Goal: Navigation & Orientation: Understand site structure

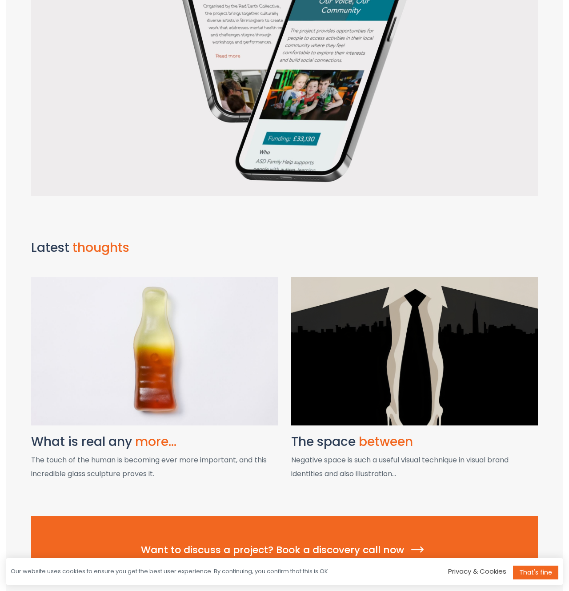
scroll to position [955, 0]
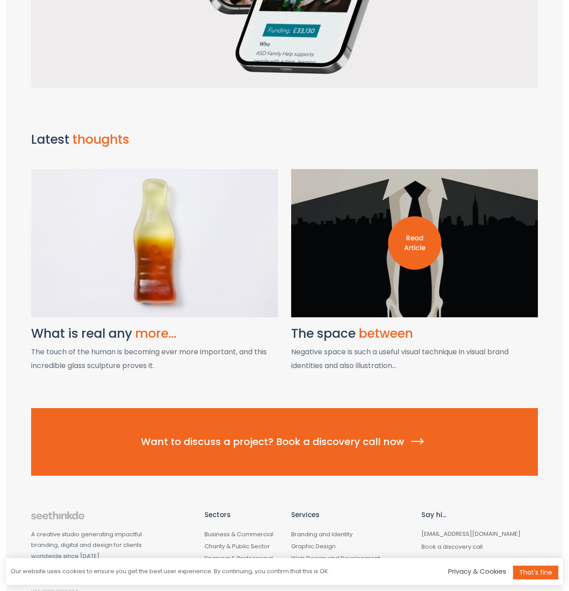
click at [361, 258] on div at bounding box center [414, 243] width 247 height 148
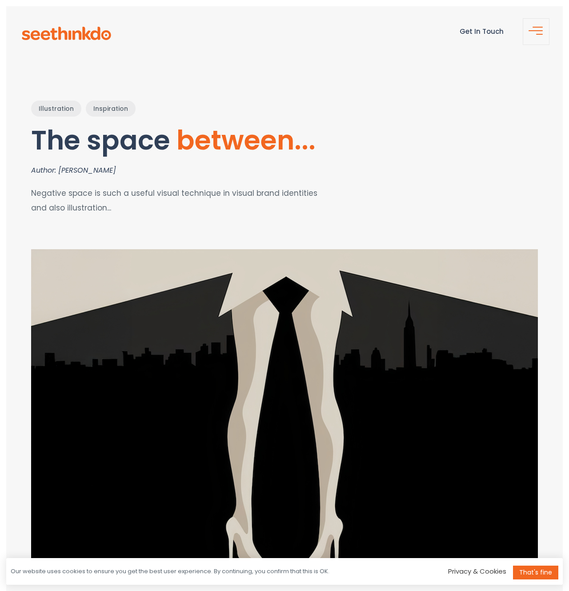
click at [59, 25] on header "Get In Touch" at bounding box center [284, 33] width 557 height 54
click at [61, 30] on img at bounding box center [66, 34] width 92 height 14
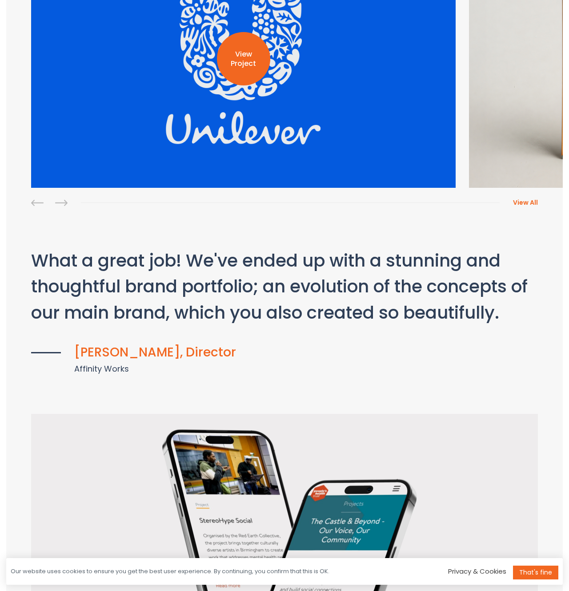
scroll to position [209, 0]
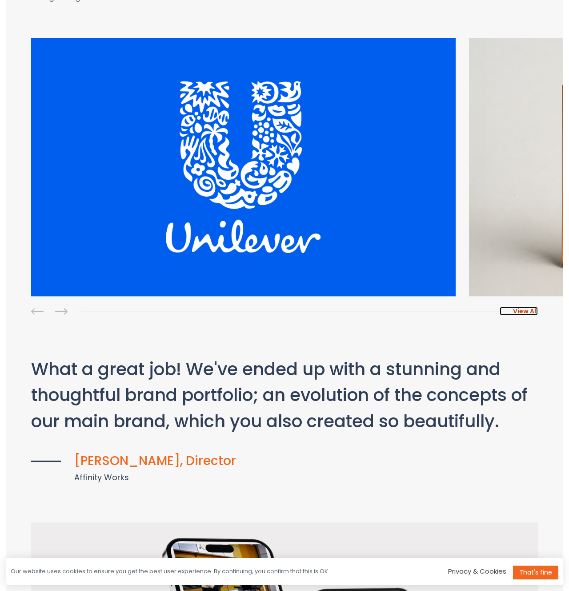
click at [519, 308] on span "View All" at bounding box center [525, 311] width 25 height 9
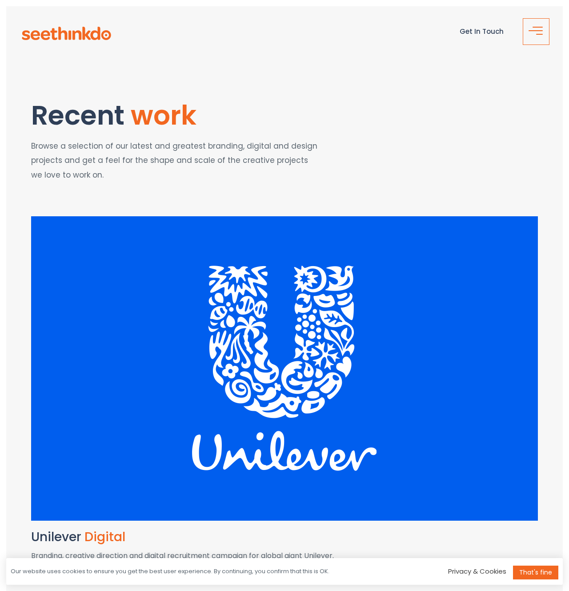
click at [537, 32] on span "button" at bounding box center [539, 34] width 18 height 11
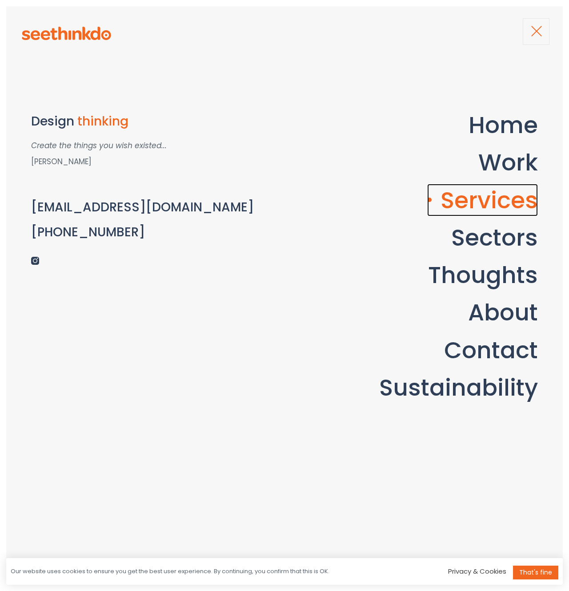
click at [480, 206] on link "Services" at bounding box center [483, 200] width 111 height 32
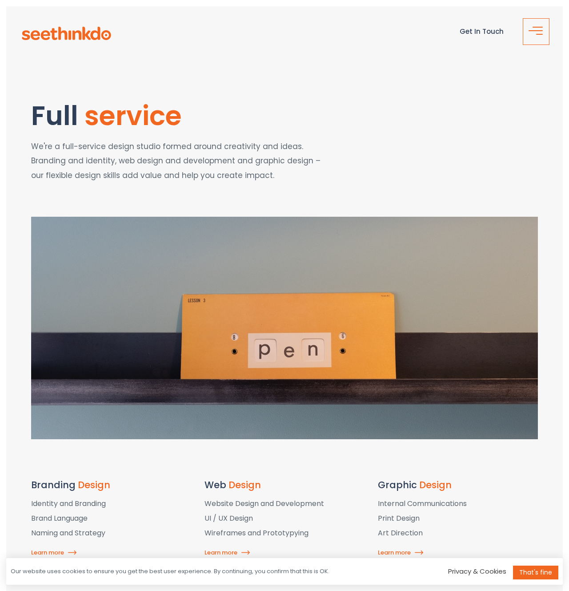
click at [530, 38] on span "button" at bounding box center [539, 34] width 18 height 11
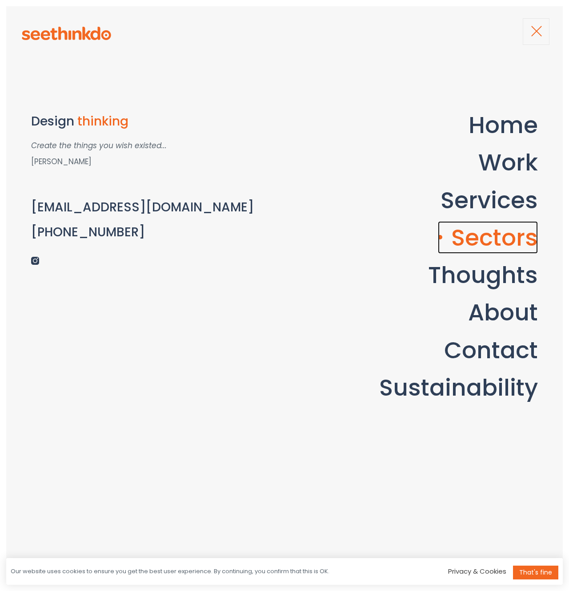
click at [497, 232] on link "Sectors" at bounding box center [488, 237] width 100 height 32
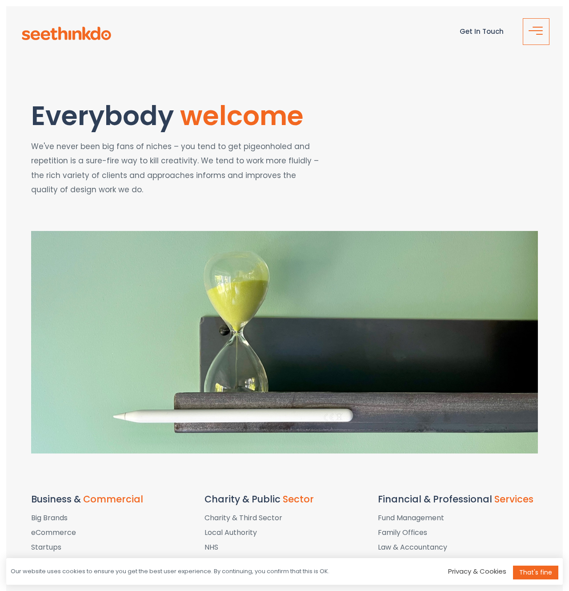
click at [523, 23] on button "button" at bounding box center [536, 31] width 27 height 27
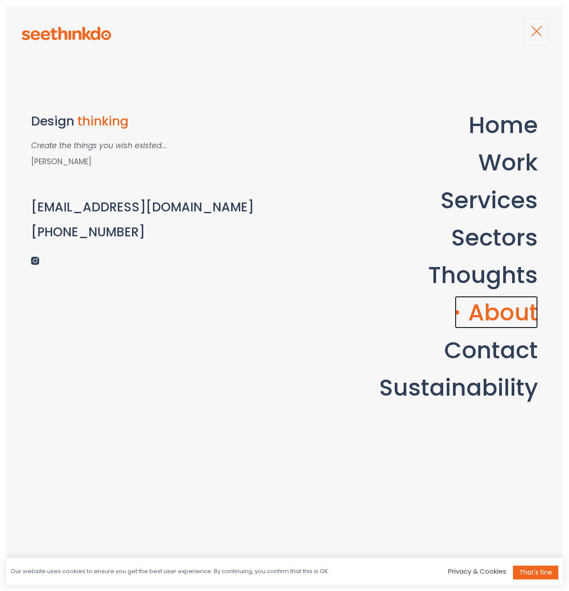
click at [495, 303] on link "About" at bounding box center [496, 312] width 83 height 32
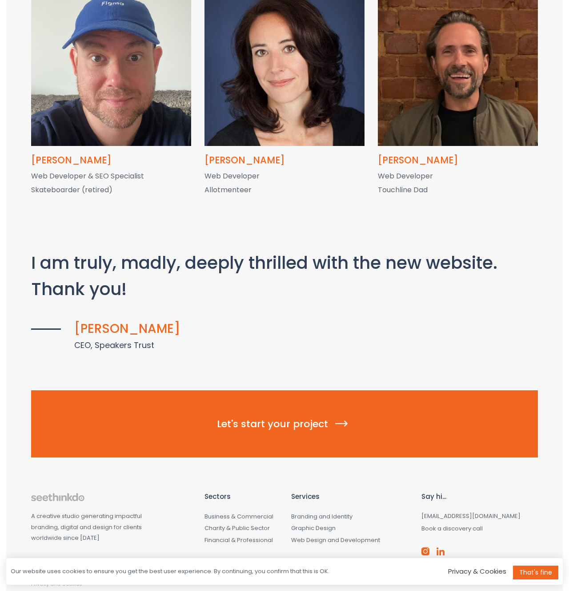
scroll to position [1655, 0]
